Goal: Transaction & Acquisition: Purchase product/service

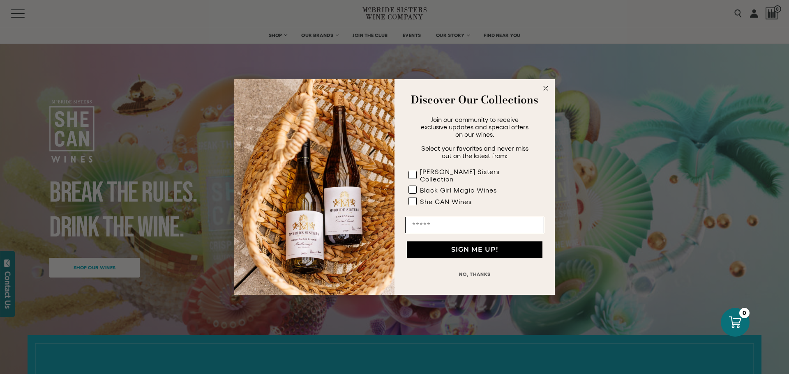
click at [546, 92] on circle "Close dialog" at bounding box center [545, 88] width 9 height 9
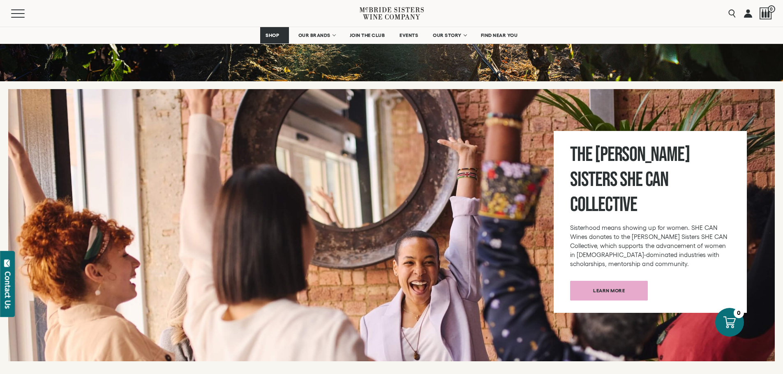
scroll to position [2799, 0]
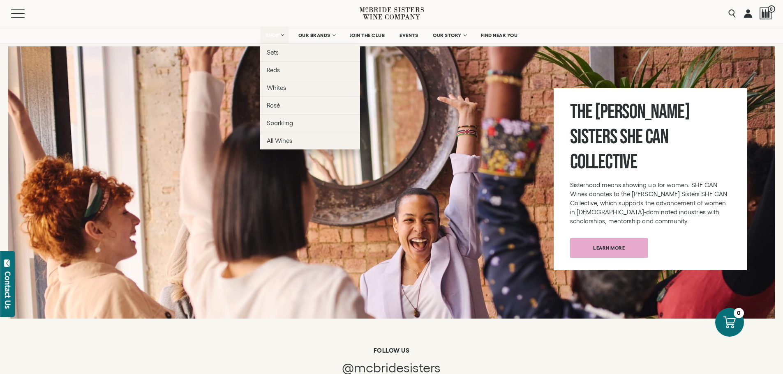
click at [275, 30] on link "SHOP" at bounding box center [274, 35] width 29 height 16
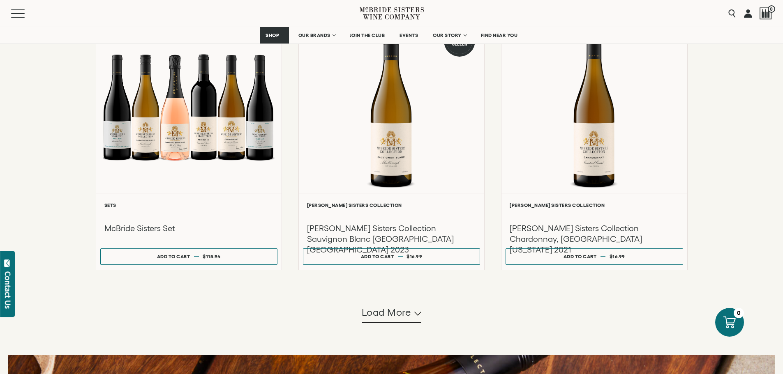
scroll to position [674, 0]
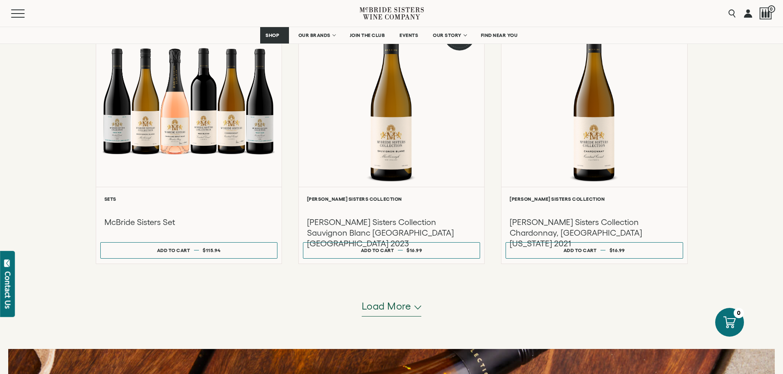
click at [409, 303] on span "Load more" at bounding box center [387, 307] width 50 height 14
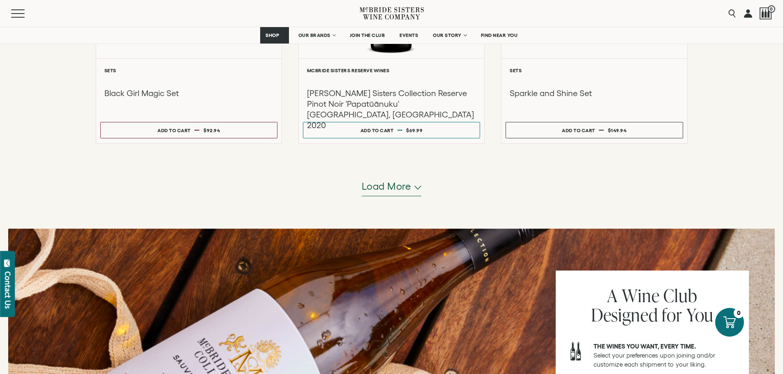
scroll to position [1612, 0]
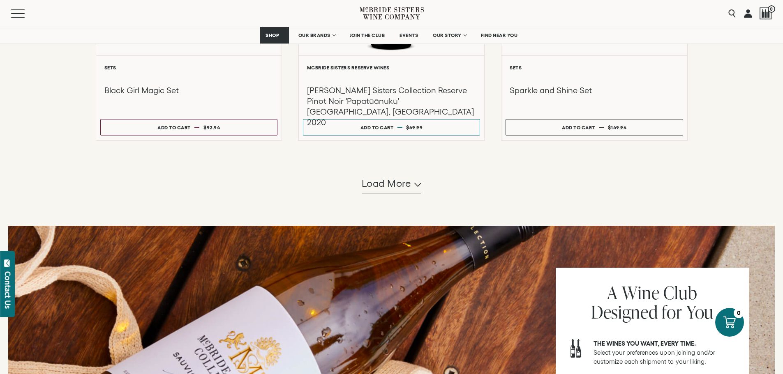
click at [424, 178] on div "Load more" at bounding box center [392, 184] width 592 height 20
click at [402, 185] on span "Load more" at bounding box center [387, 184] width 50 height 14
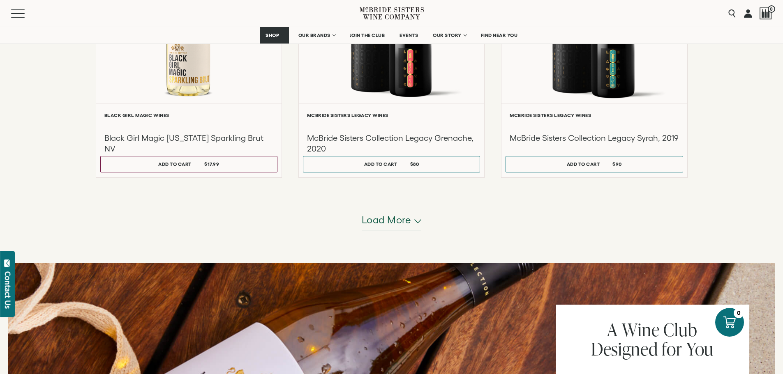
scroll to position [2404, 0]
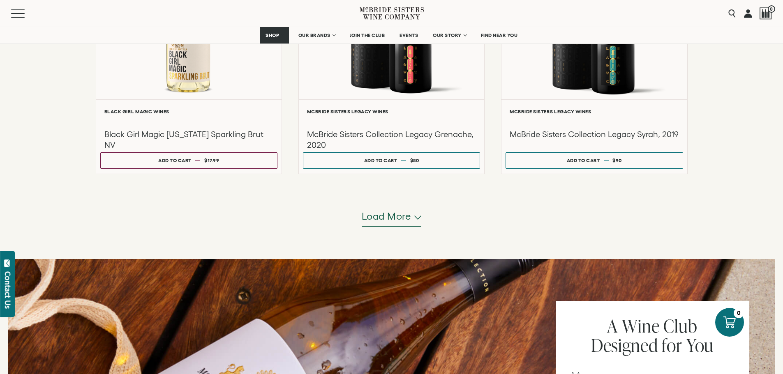
click at [381, 220] on span "Load more" at bounding box center [387, 217] width 50 height 14
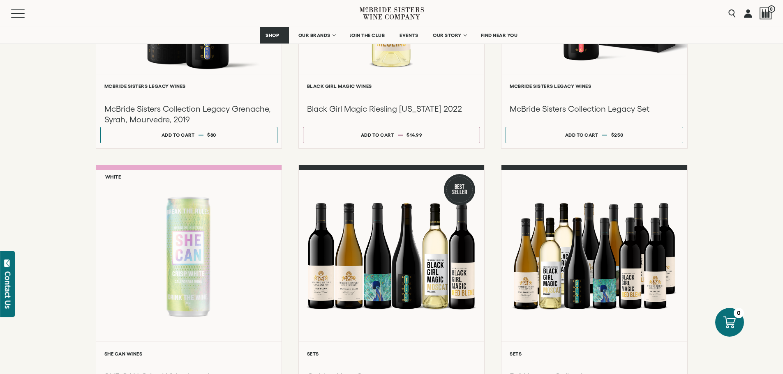
scroll to position [2804, 0]
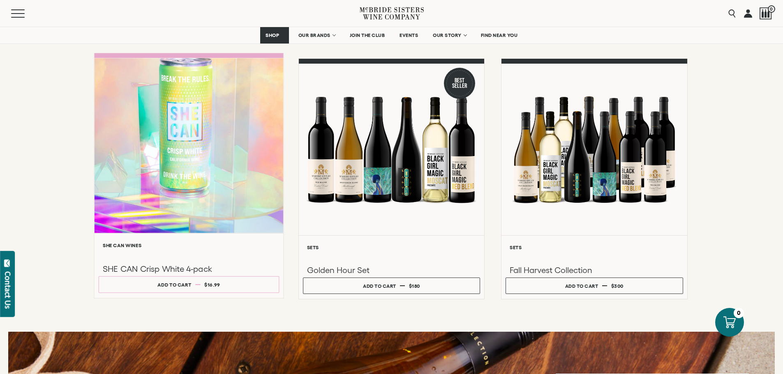
click at [185, 247] on h6 "SHE CAN Wines" at bounding box center [188, 245] width 173 height 5
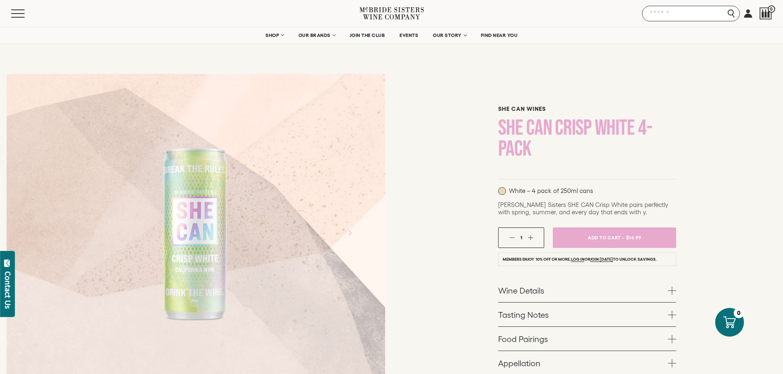
click at [734, 12] on input "Search" at bounding box center [691, 14] width 98 height 16
type input "***"
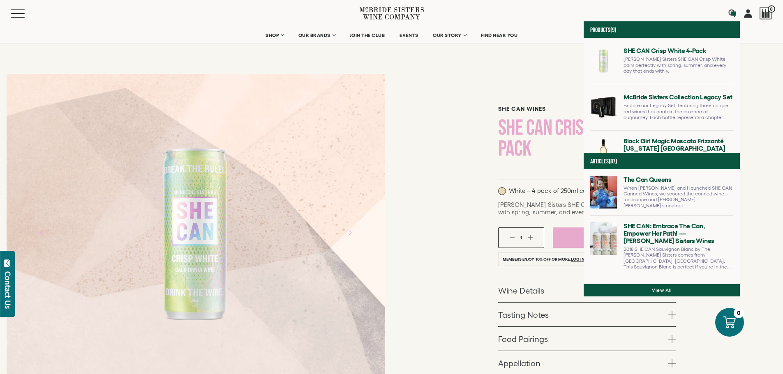
click at [429, 127] on div "SHE CAN Wines SHE CAN Crisp White 4-pack White – 4 pack of 250ml cans 1" at bounding box center [588, 277] width 392 height 421
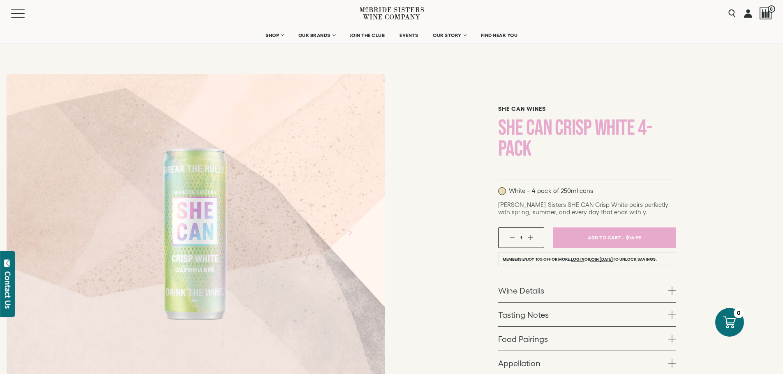
click at [429, 127] on div "SHE CAN Wines SHE CAN Crisp White 4-pack White – 4 pack of 250ml cans 1" at bounding box center [588, 277] width 392 height 421
click at [723, 12] on div "Menu Search Products (9) SHE CAN Crisp White 4-pack McBride Sisters SHE CAN Cri…" at bounding box center [391, 13] width 783 height 27
click at [736, 11] on input "Search" at bounding box center [691, 14] width 98 height 16
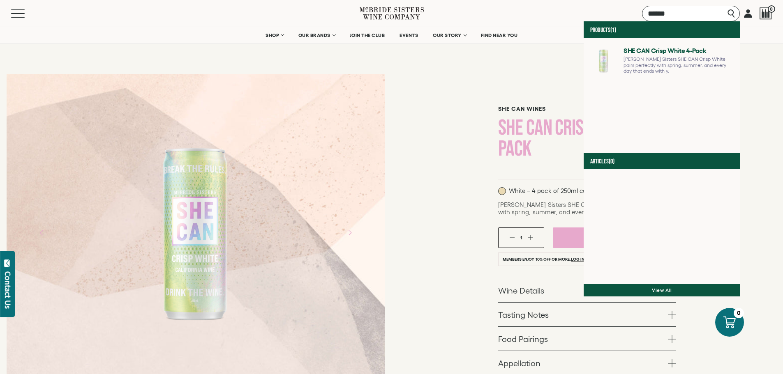
type input "******"
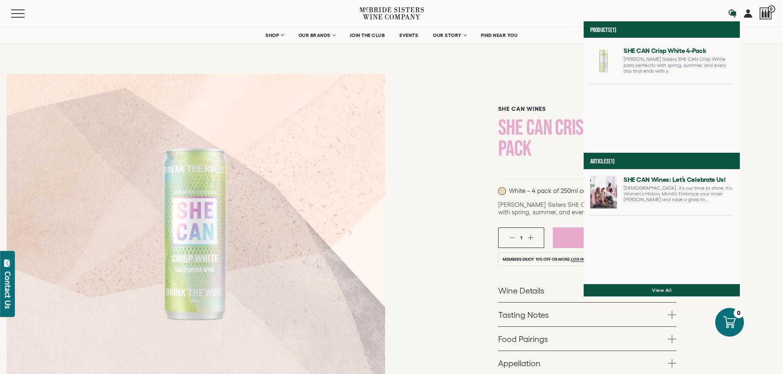
click at [750, 59] on section "SHE CAN Wines SHE CAN Crisp White 4-pack" at bounding box center [391, 244] width 783 height 489
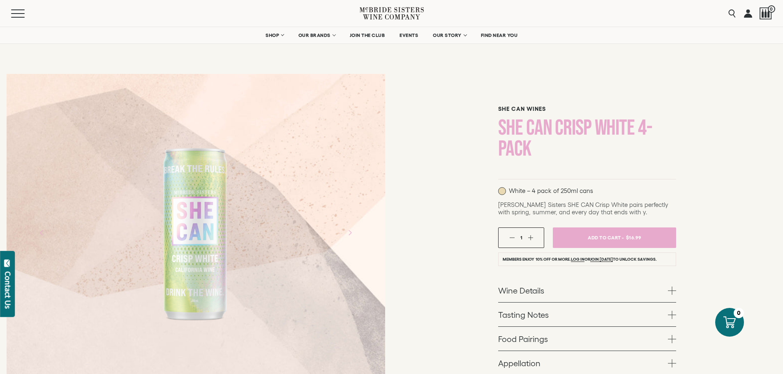
click at [535, 237] on div "1" at bounding box center [521, 238] width 46 height 21
click at [533, 237] on button "button" at bounding box center [530, 237] width 5 height 5
click at [623, 240] on span "Add To Cart -" at bounding box center [605, 238] width 38 height 12
